Goal: Information Seeking & Learning: Learn about a topic

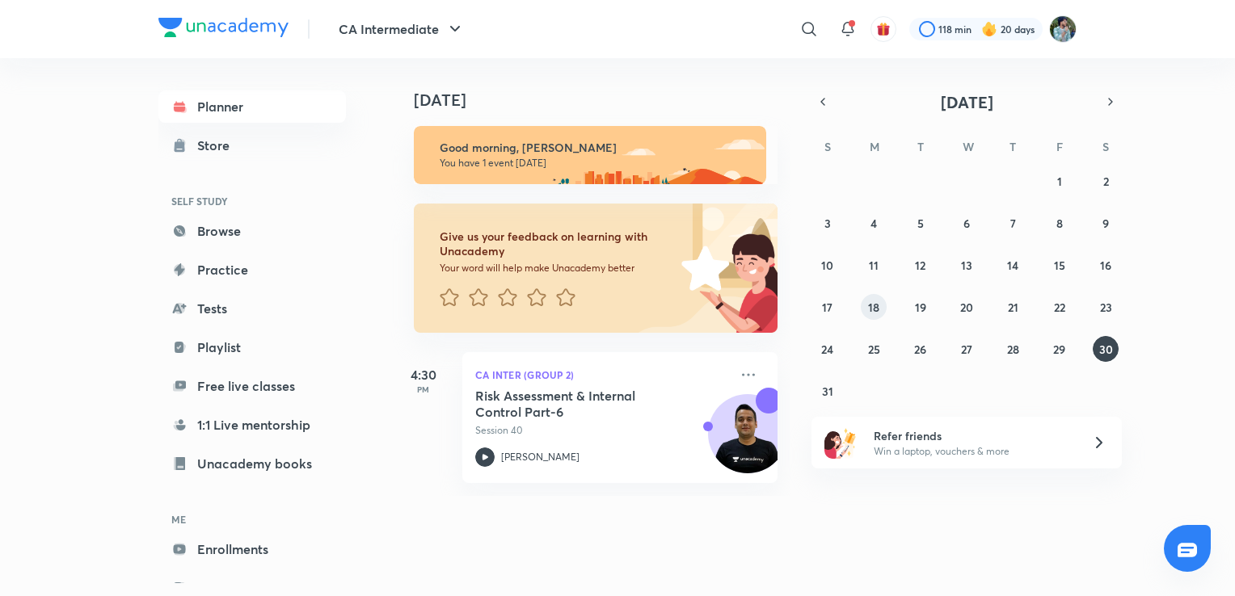
click at [875, 309] on abbr "18" at bounding box center [873, 307] width 11 height 15
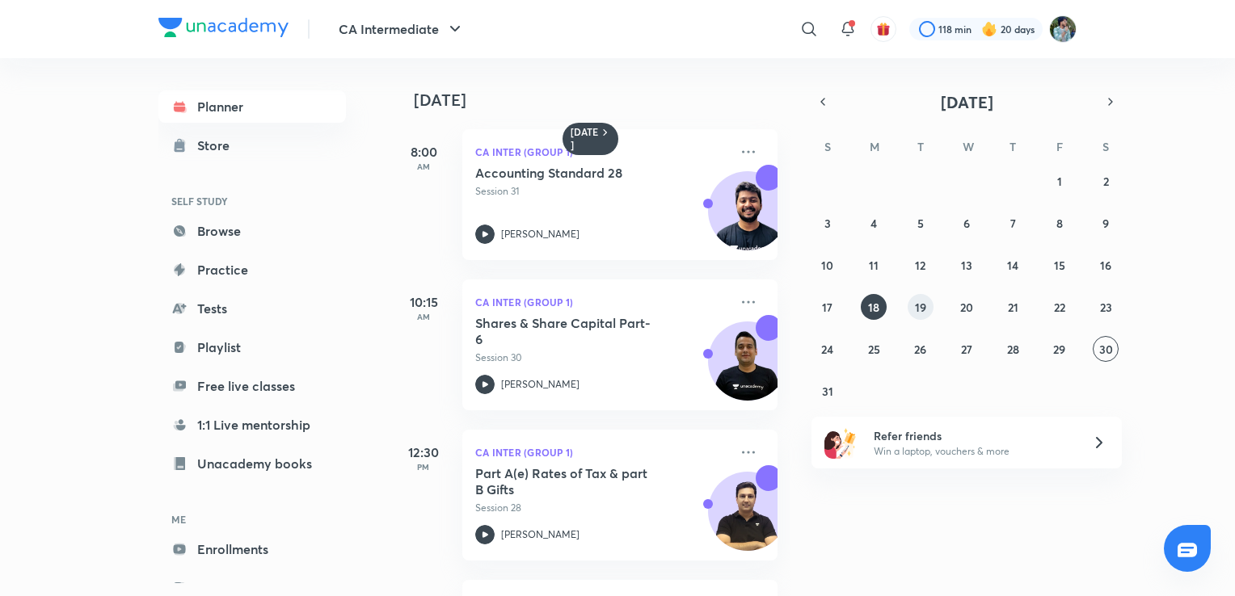
click at [918, 309] on abbr "19" at bounding box center [920, 307] width 11 height 15
click at [971, 312] on abbr "20" at bounding box center [966, 307] width 13 height 15
click at [1018, 302] on button "21" at bounding box center [1013, 307] width 26 height 26
click at [975, 310] on button "20" at bounding box center [967, 307] width 26 height 26
click at [485, 236] on icon at bounding box center [485, 234] width 6 height 6
